Goal: Task Accomplishment & Management: Use online tool/utility

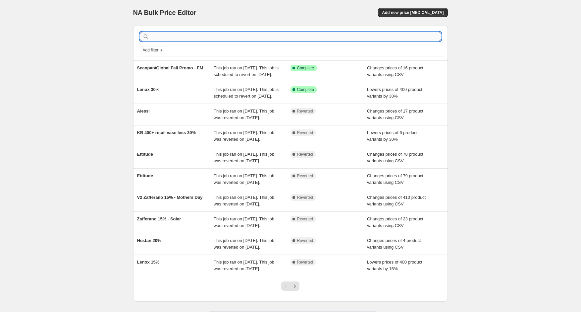
click at [272, 34] on input "text" at bounding box center [295, 36] width 291 height 9
type input "ruffoni"
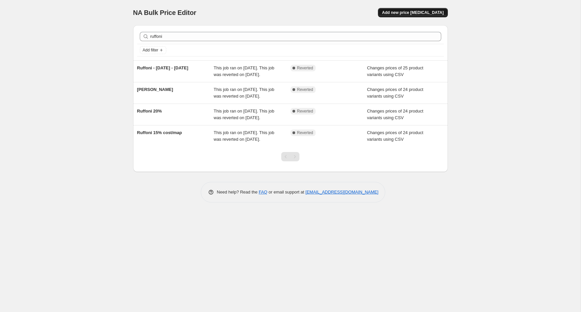
click at [419, 12] on span "Add new price [MEDICAL_DATA]" at bounding box center [413, 12] width 62 height 5
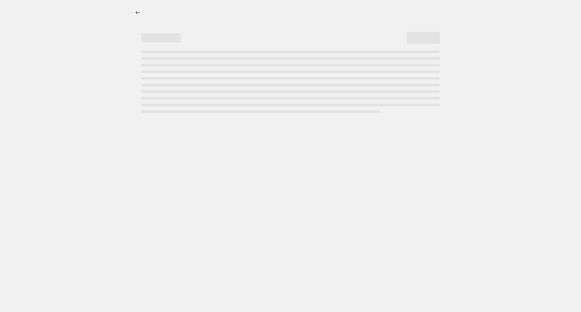
select select "percentage"
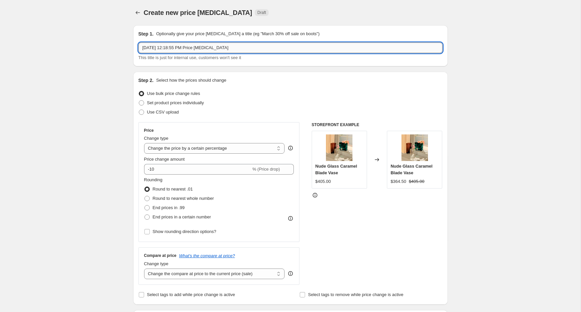
click at [219, 46] on input "[DATE] 12:18:55 PM Price [MEDICAL_DATA]" at bounding box center [291, 47] width 304 height 11
type input "Ruffoni"
click at [173, 167] on input "-10" at bounding box center [197, 169] width 107 height 11
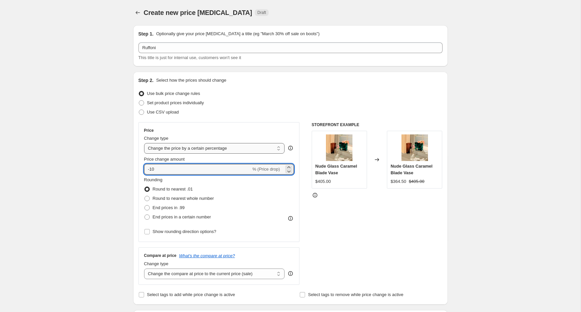
click at [174, 150] on select "Change the price to a certain amount Change the price by a certain amount Chang…" at bounding box center [214, 148] width 141 height 11
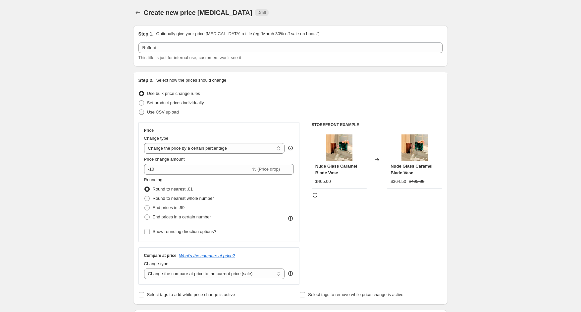
click at [159, 115] on label "Use CSV upload" at bounding box center [159, 111] width 40 height 9
click at [139, 110] on input "Use CSV upload" at bounding box center [139, 109] width 0 height 0
radio input "true"
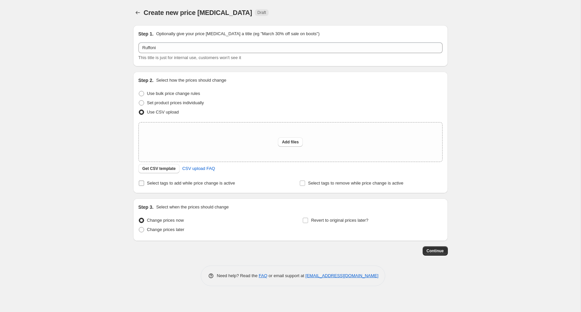
drag, startPoint x: 228, startPoint y: 182, endPoint x: 239, endPoint y: 184, distance: 10.7
click at [228, 182] on span "Select tags to add while price change is active" at bounding box center [191, 182] width 88 height 5
click at [144, 182] on input "Select tags to add while price change is active" at bounding box center [141, 182] width 5 height 5
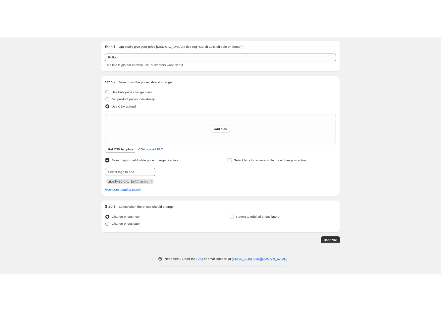
scroll to position [20, 0]
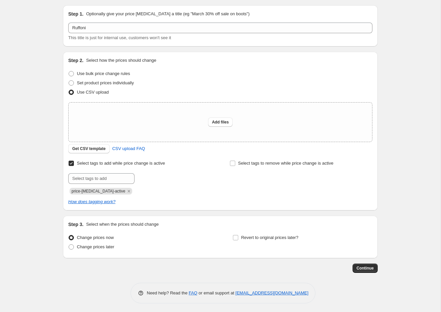
click at [69, 160] on input "Select tags to add while price change is active" at bounding box center [71, 162] width 5 height 5
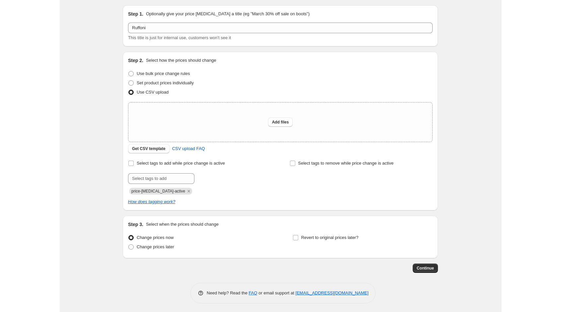
scroll to position [0, 0]
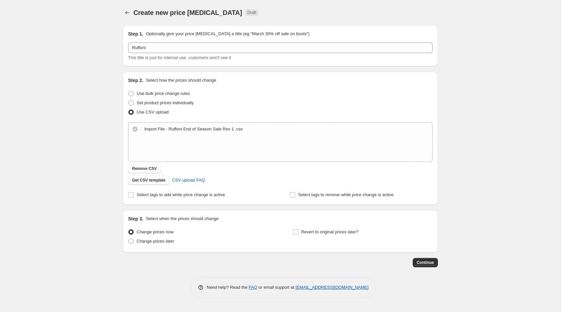
drag, startPoint x: 187, startPoint y: 114, endPoint x: 118, endPoint y: 183, distance: 97.5
click at [186, 113] on div "Use CSV upload" at bounding box center [280, 111] width 304 height 9
click at [148, 195] on span "Select tags to add while price change is active" at bounding box center [181, 194] width 88 height 5
click at [134, 195] on input "Select tags to add while price change is active" at bounding box center [130, 194] width 5 height 5
checkbox input "true"
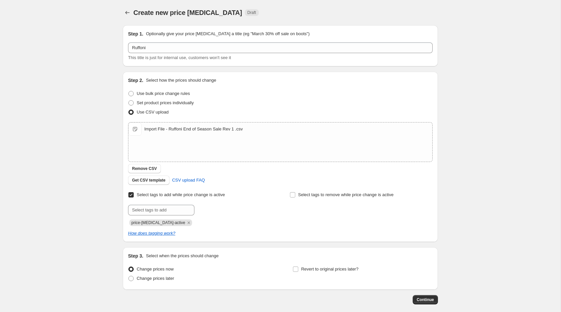
scroll to position [33, 0]
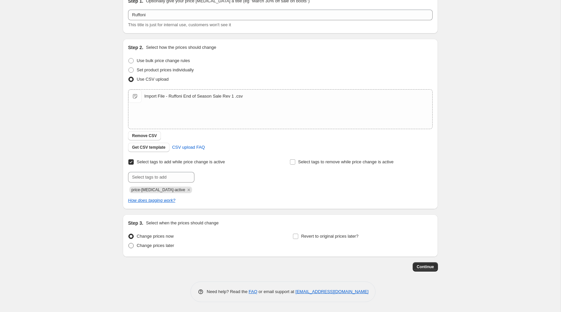
click at [168, 247] on span "Change prices later" at bounding box center [155, 245] width 37 height 5
click at [129, 243] on input "Change prices later" at bounding box center [128, 243] width 0 height 0
radio input "true"
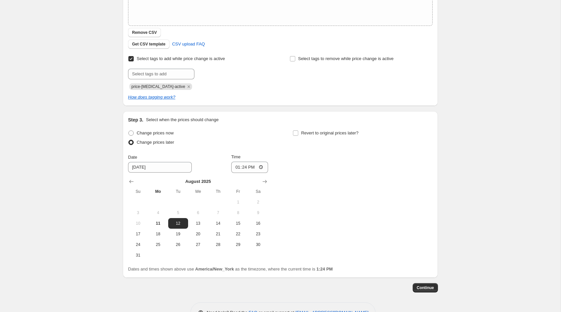
scroll to position [156, 0]
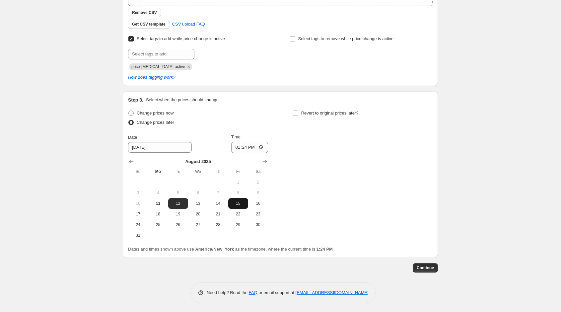
click at [233, 201] on span "15" at bounding box center [238, 203] width 15 height 5
type input "[DATE]"
click at [236, 146] on input "13:24" at bounding box center [249, 147] width 37 height 11
click at [249, 145] on input "12:00" at bounding box center [249, 147] width 37 height 11
type input "00:00"
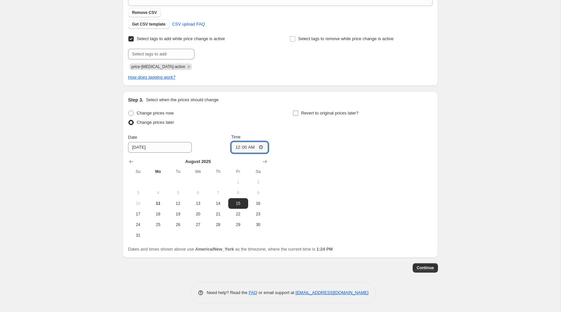
click at [316, 115] on span "Revert to original prices later?" at bounding box center [329, 112] width 57 height 5
click at [298, 115] on input "Revert to original prices later?" at bounding box center [295, 112] width 5 height 5
checkbox input "true"
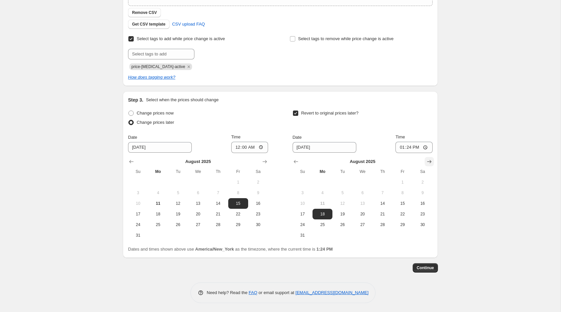
click at [429, 161] on icon "Show next month, September 2025" at bounding box center [429, 161] width 4 height 3
click at [336, 183] on span "2" at bounding box center [342, 181] width 15 height 5
type input "[DATE]"
click at [398, 149] on input "13:24" at bounding box center [413, 147] width 37 height 11
type input "23:59"
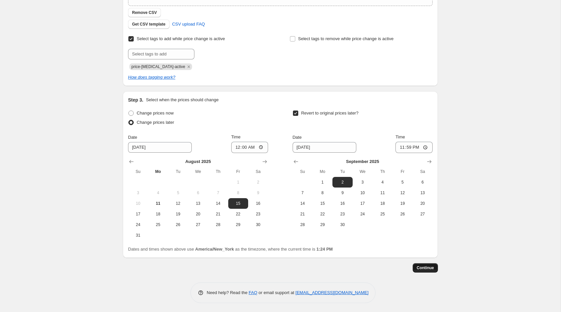
click at [422, 268] on span "Continue" at bounding box center [424, 267] width 17 height 5
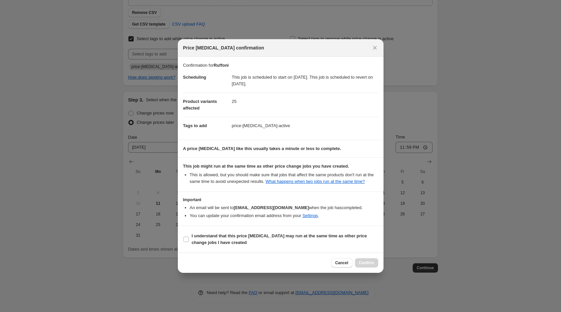
drag, startPoint x: 306, startPoint y: 239, endPoint x: 351, endPoint y: 258, distance: 49.0
click at [309, 238] on b "I understand that this price [MEDICAL_DATA] may run at the same time as other p…" at bounding box center [279, 239] width 175 height 12
click at [364, 263] on div "Cancel Confirm" at bounding box center [354, 262] width 47 height 9
click at [325, 241] on b "I understand that this price [MEDICAL_DATA] may run at the same time as other p…" at bounding box center [279, 239] width 175 height 12
click at [189, 241] on input "I understand that this price [MEDICAL_DATA] may run at the same time as other p…" at bounding box center [185, 238] width 5 height 5
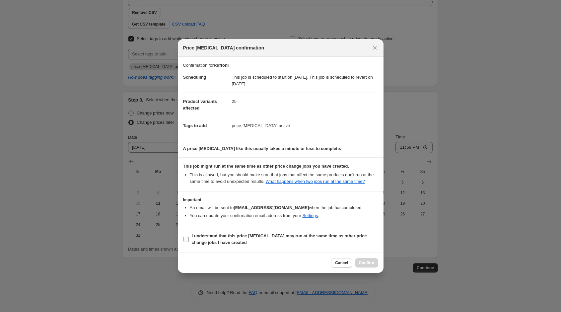
checkbox input "true"
click at [366, 270] on div "Cancel Confirm" at bounding box center [281, 262] width 206 height 20
click at [366, 265] on span "Confirm" at bounding box center [366, 262] width 15 height 5
